Goal: Use online tool/utility: Utilize a website feature to perform a specific function

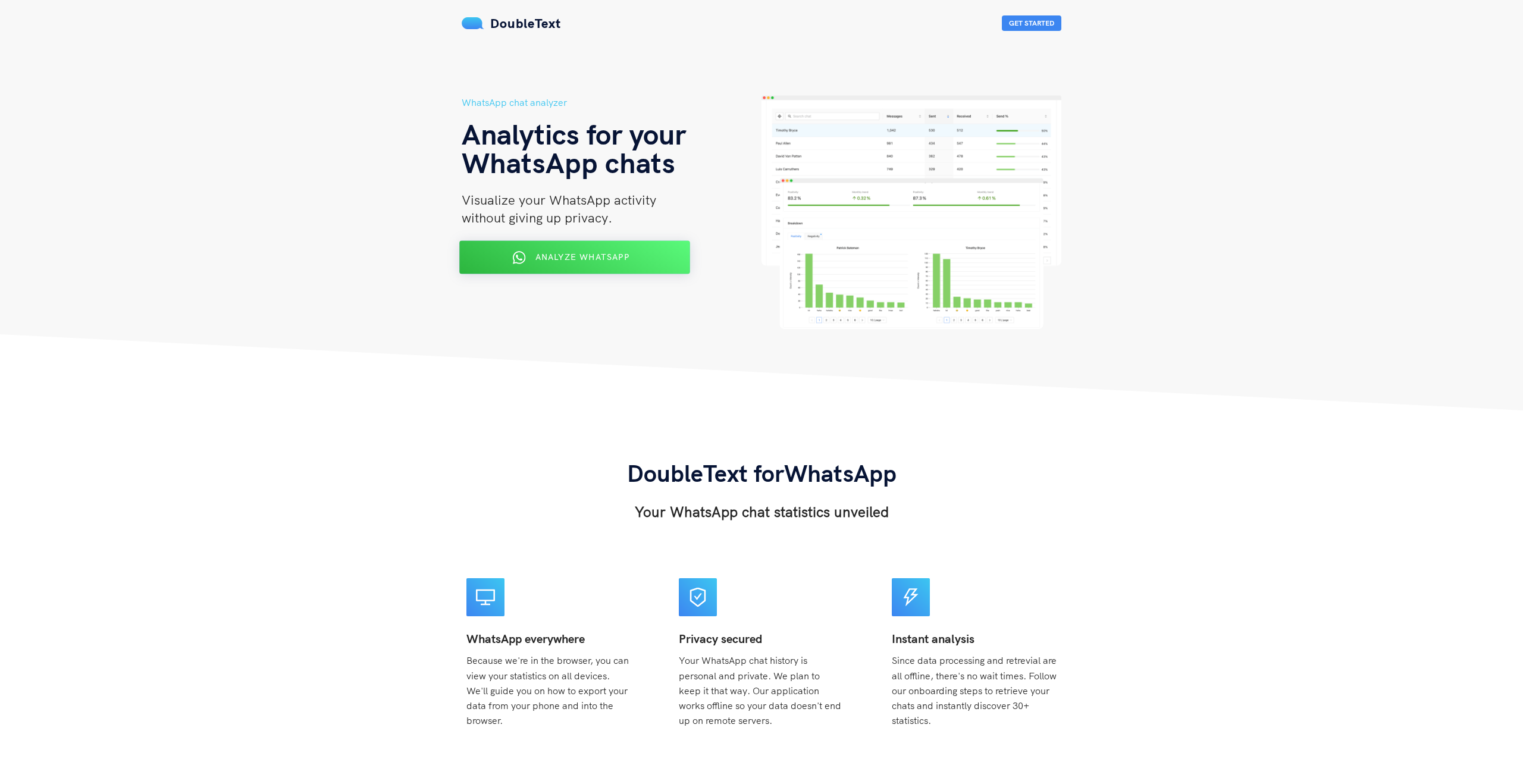
click at [570, 250] on div "Analyze WhatsApp" at bounding box center [574, 257] width 188 height 19
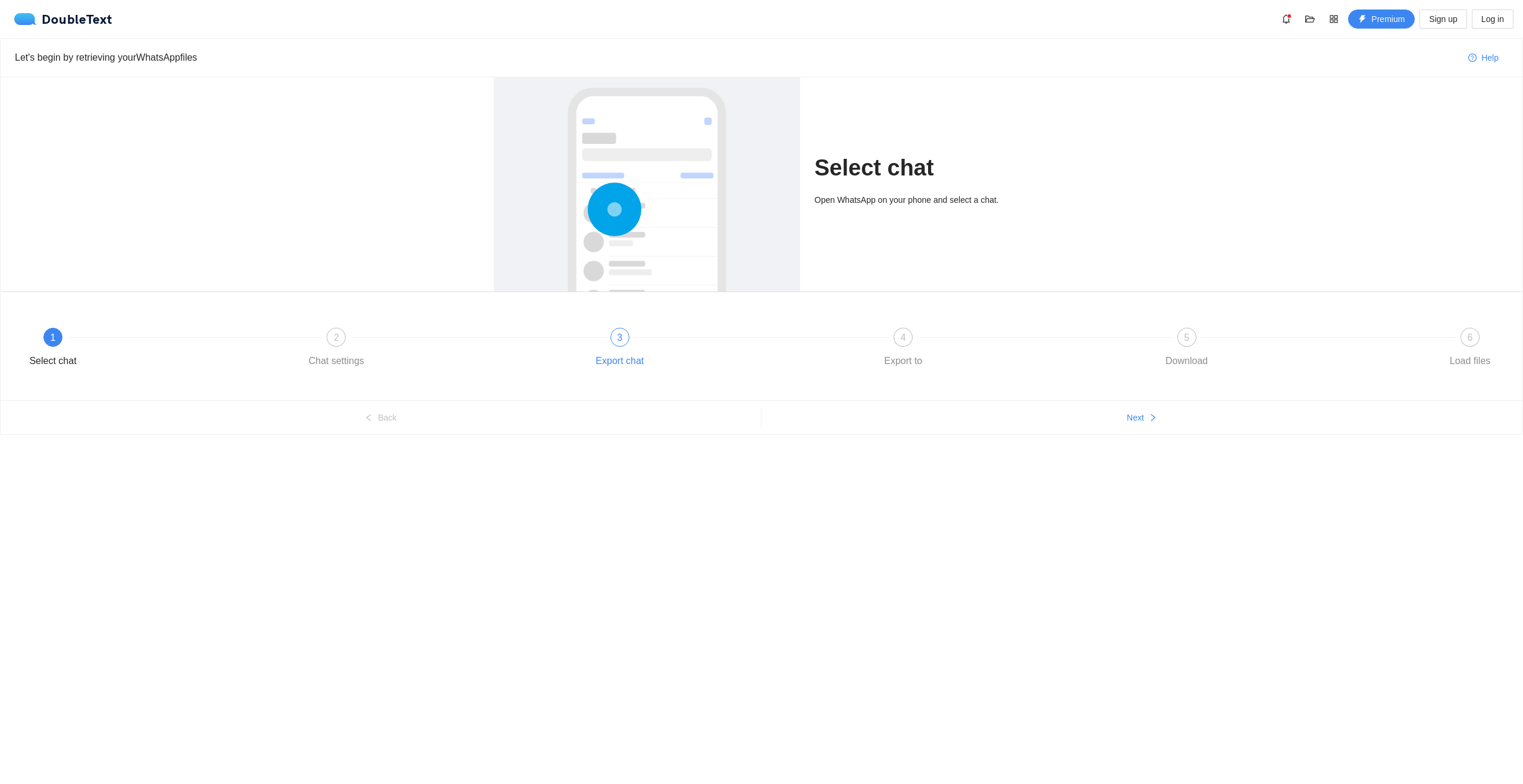
click at [621, 343] on div "3" at bounding box center [620, 337] width 19 height 19
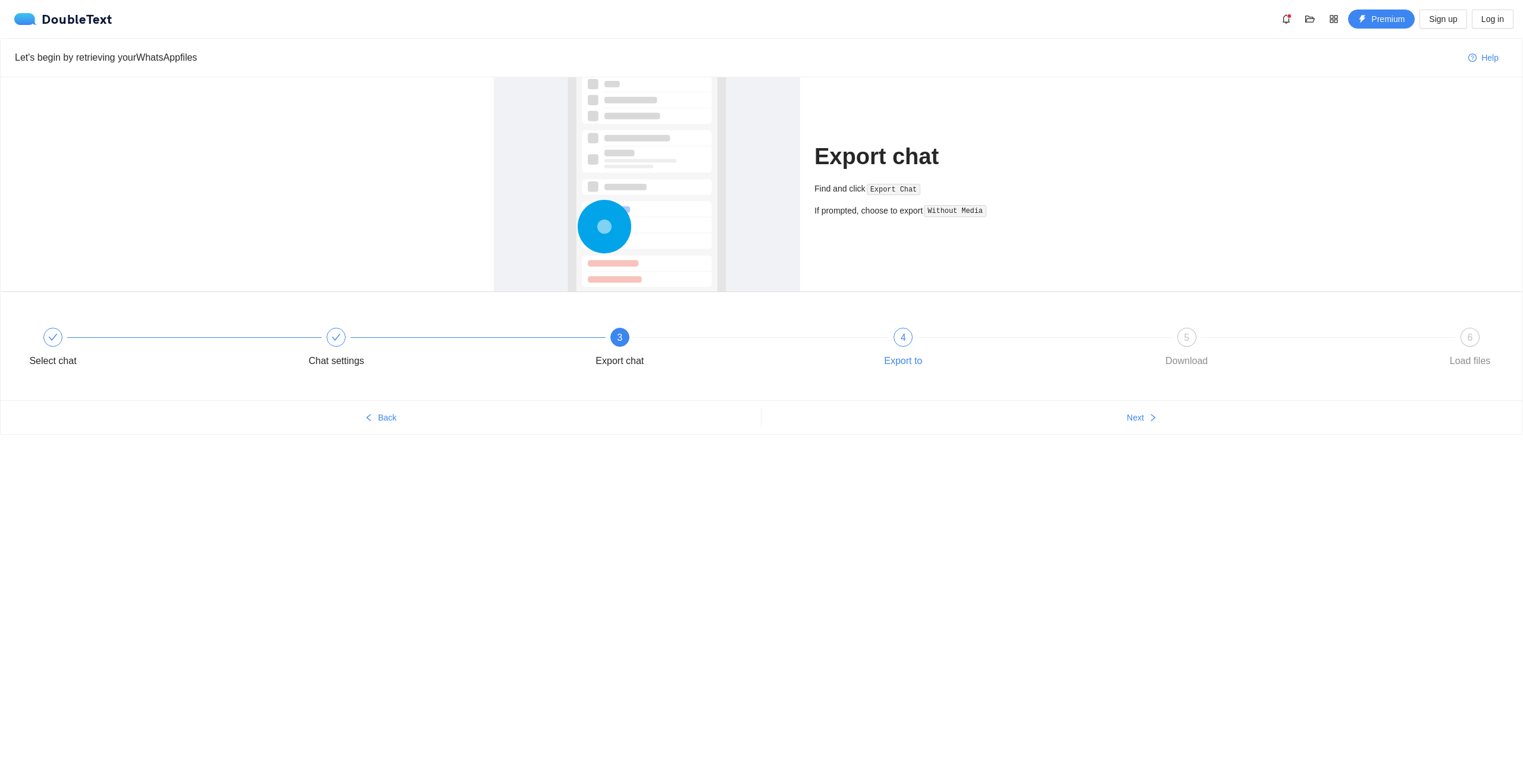
click at [898, 345] on div "4 Export to" at bounding box center [1010, 349] width 283 height 43
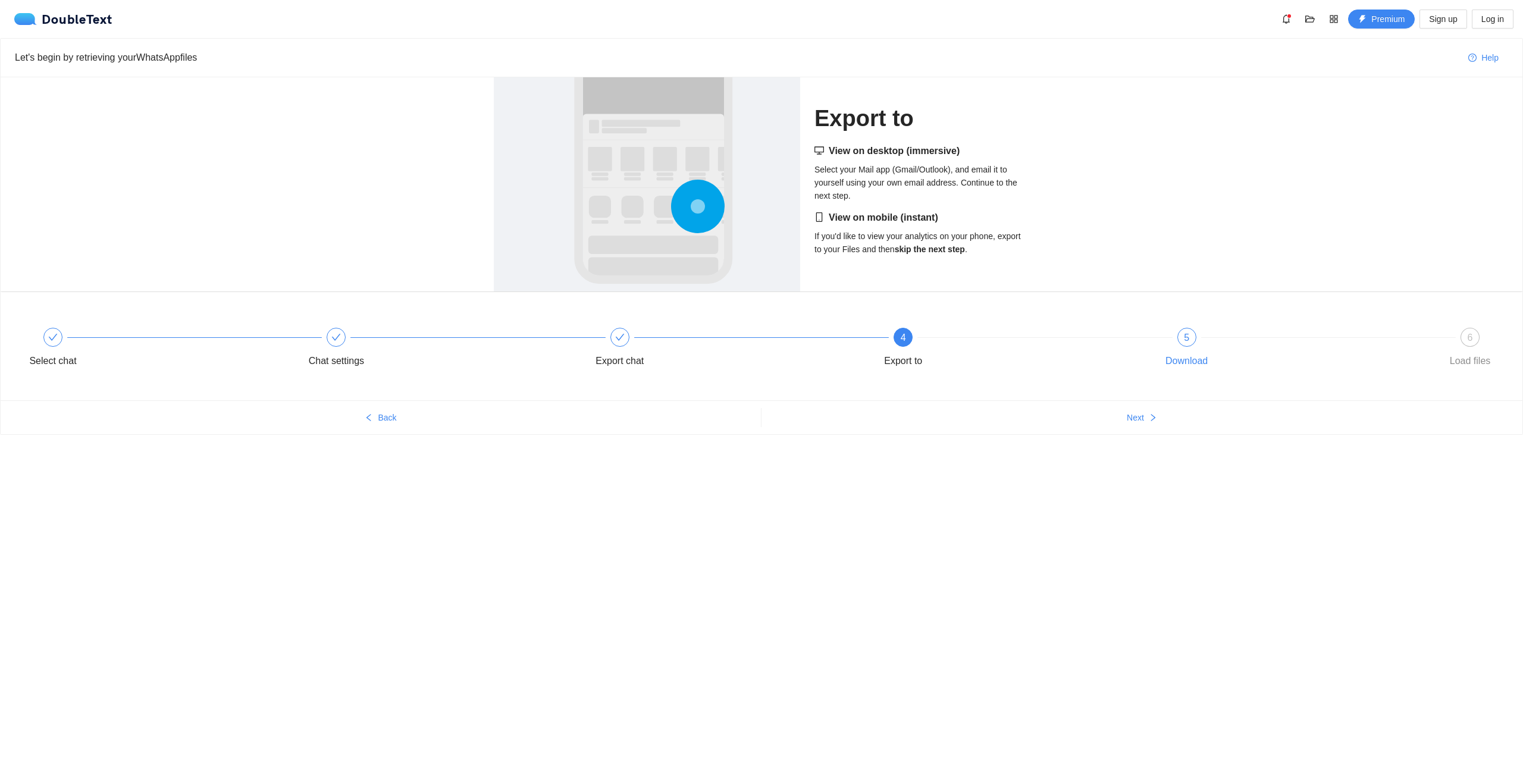
click at [1184, 342] on span "5" at bounding box center [1186, 337] width 5 height 10
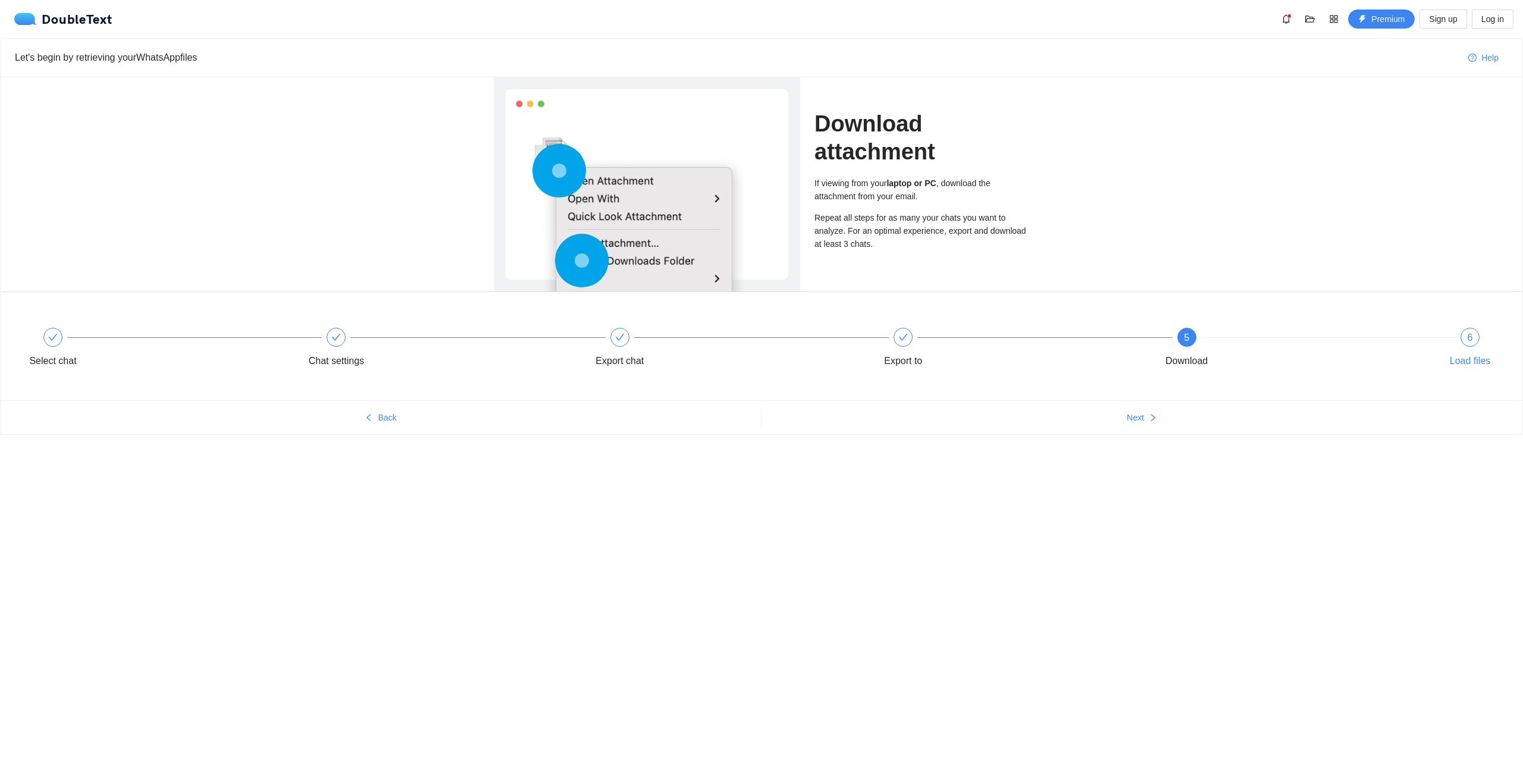
click at [1470, 339] on span "6" at bounding box center [1470, 337] width 5 height 10
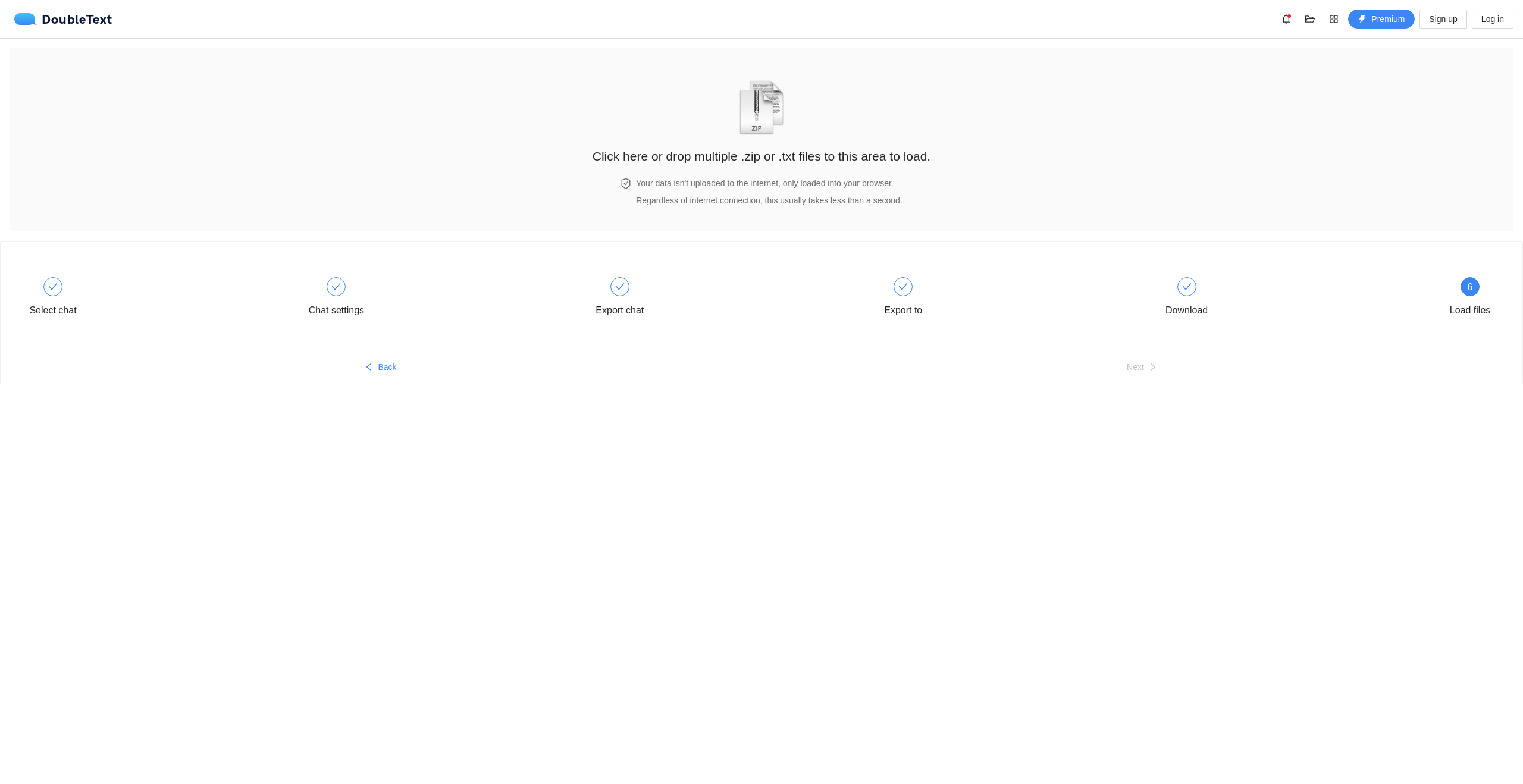
click at [733, 186] on h4 "Your data isn't uploaded to the internet, only loaded into your browser." at bounding box center [769, 183] width 266 height 13
